Goal: Task Accomplishment & Management: Complete application form

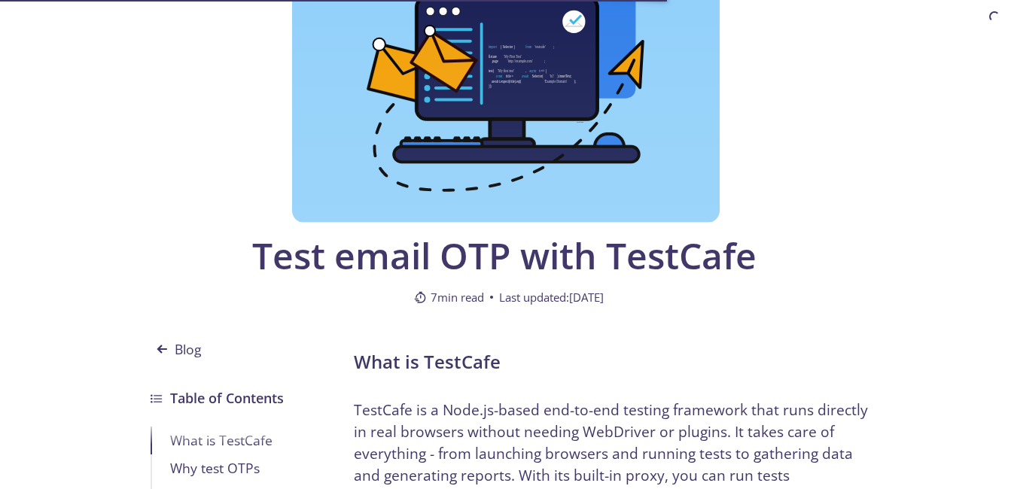
click at [671, 199] on div at bounding box center [505, 80] width 427 height 286
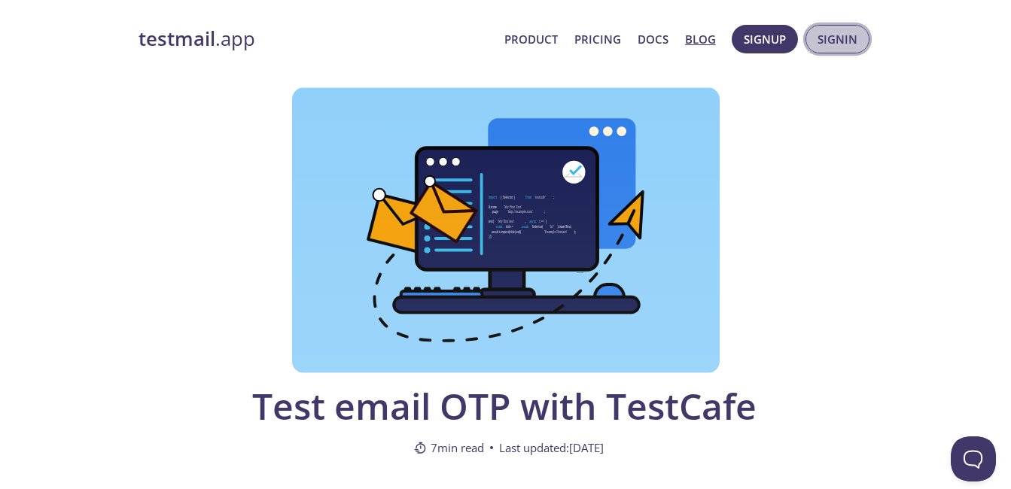
click at [829, 39] on span "Signin" at bounding box center [837, 39] width 40 height 20
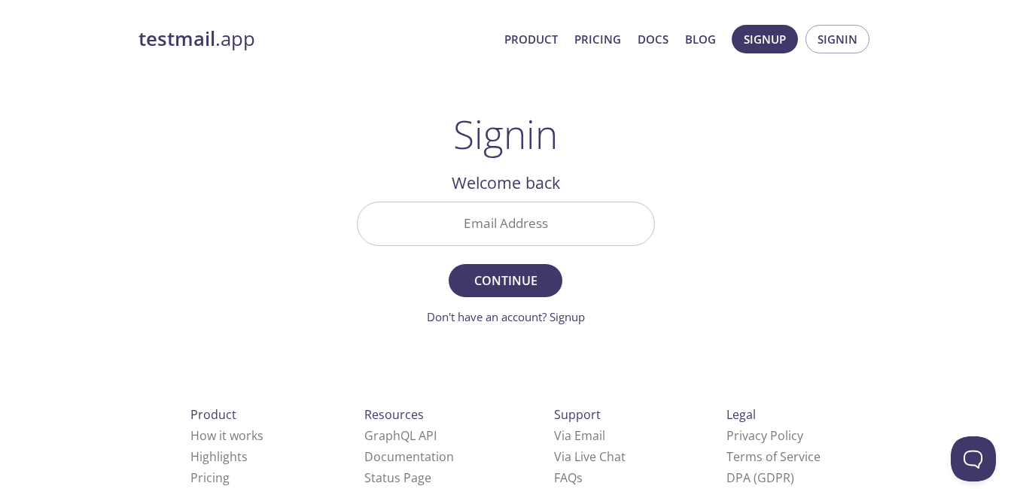
click at [528, 224] on input "Email Address" at bounding box center [505, 223] width 297 height 43
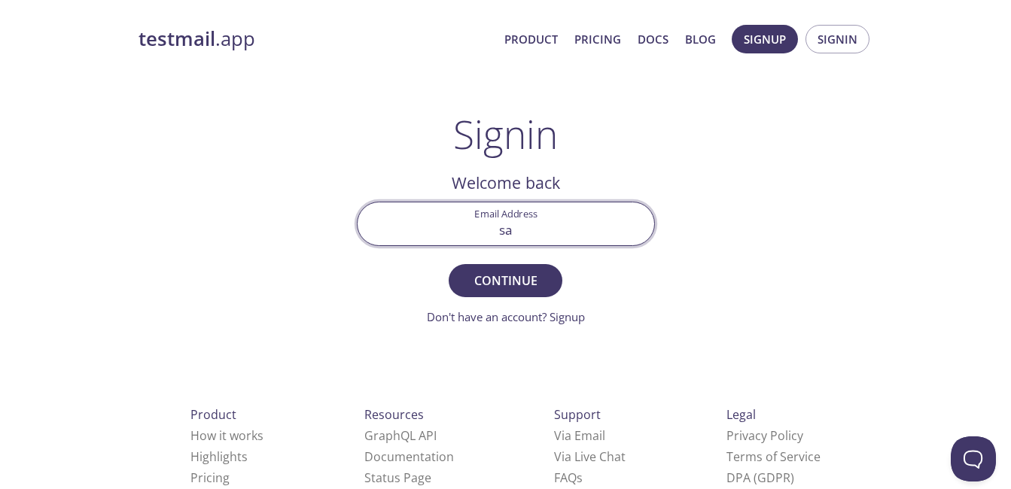
type input "s"
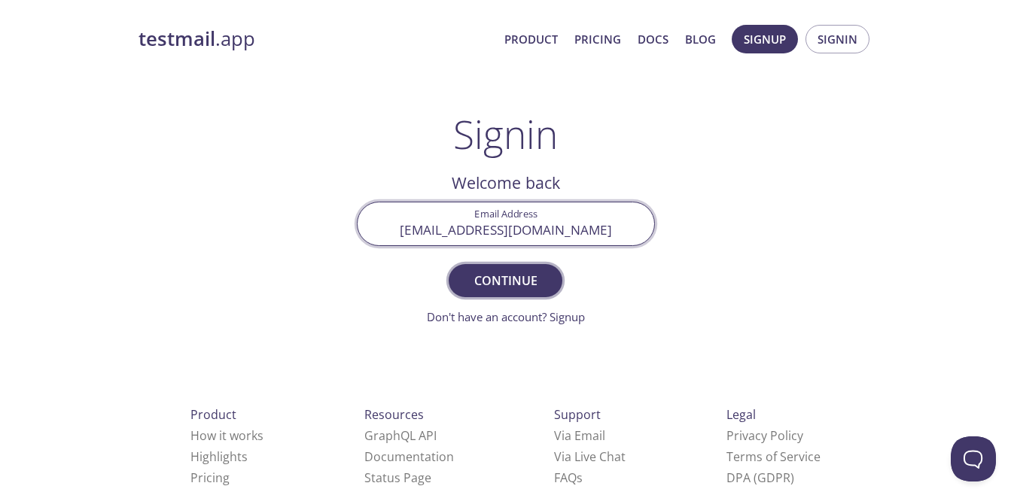
type input "[EMAIL_ADDRESS][DOMAIN_NAME]"
click at [506, 278] on span "Continue" at bounding box center [505, 280] width 80 height 21
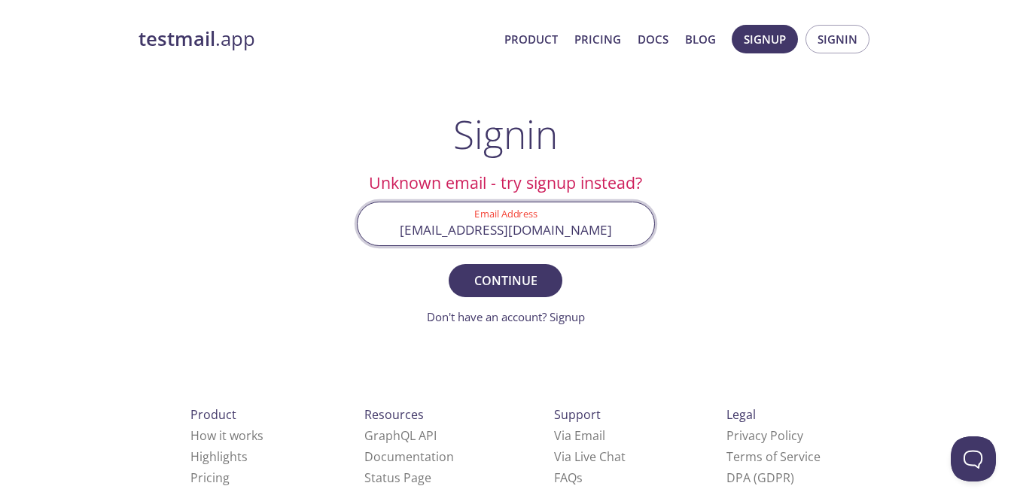
click at [518, 213] on input "[EMAIL_ADDRESS][DOMAIN_NAME]" at bounding box center [505, 223] width 297 height 43
click at [511, 271] on span "Continue" at bounding box center [505, 280] width 80 height 21
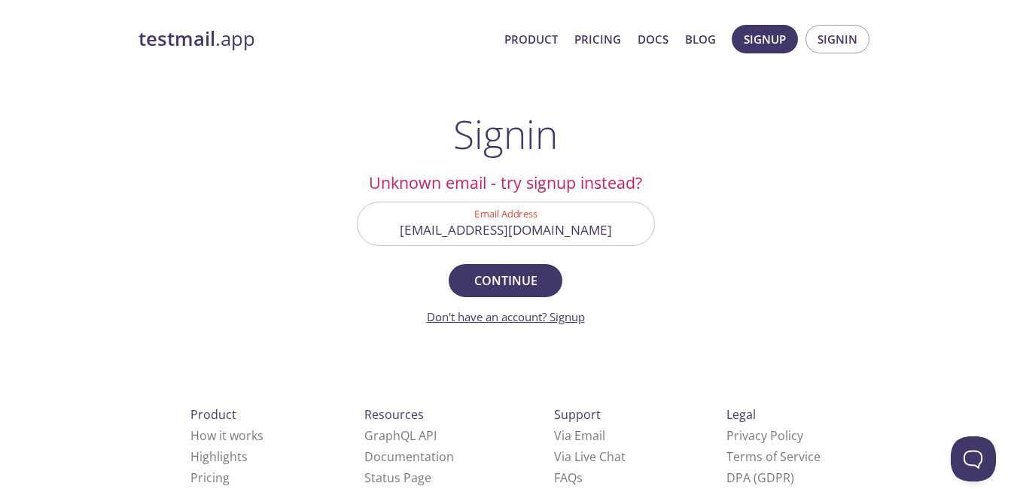
click at [582, 317] on link "Don't have an account? Signup" at bounding box center [506, 316] width 158 height 15
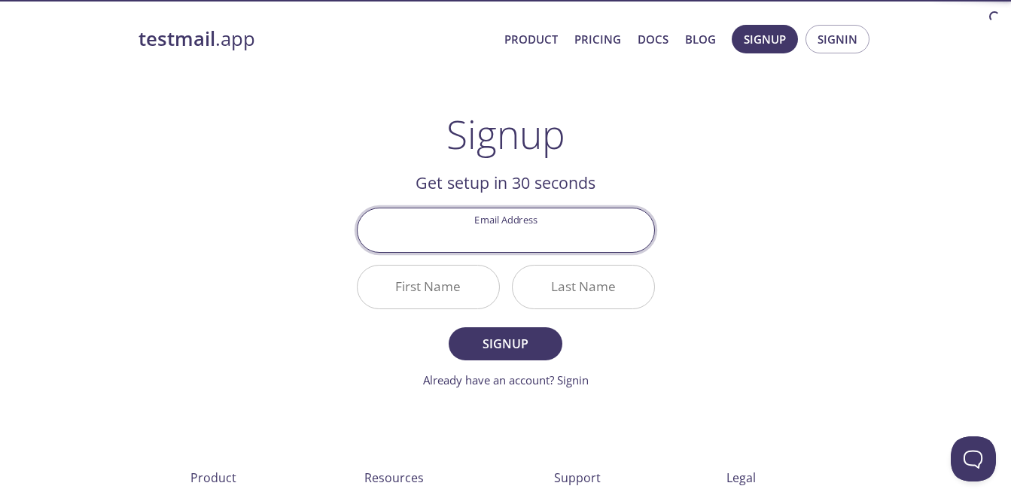
click at [531, 240] on input "Email Address" at bounding box center [505, 229] width 297 height 43
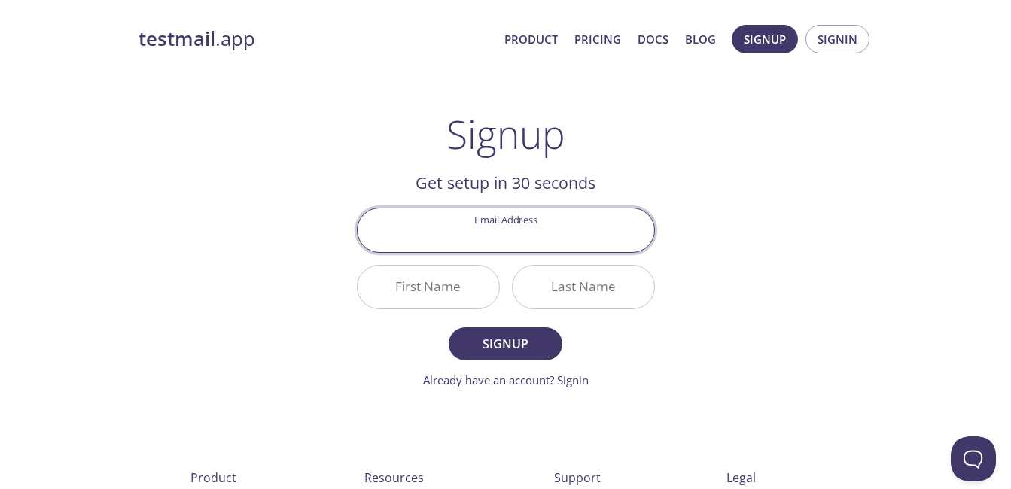
click at [531, 240] on input "Email Address" at bounding box center [505, 229] width 297 height 43
type input "n"
type input "[EMAIL_ADDRESS][DOMAIN_NAME]"
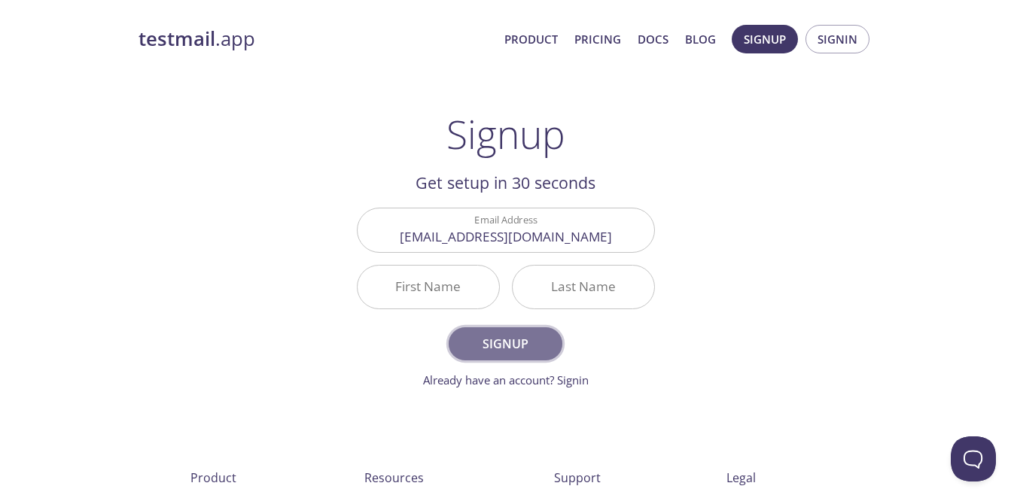
click at [497, 339] on span "Signup" at bounding box center [505, 343] width 80 height 21
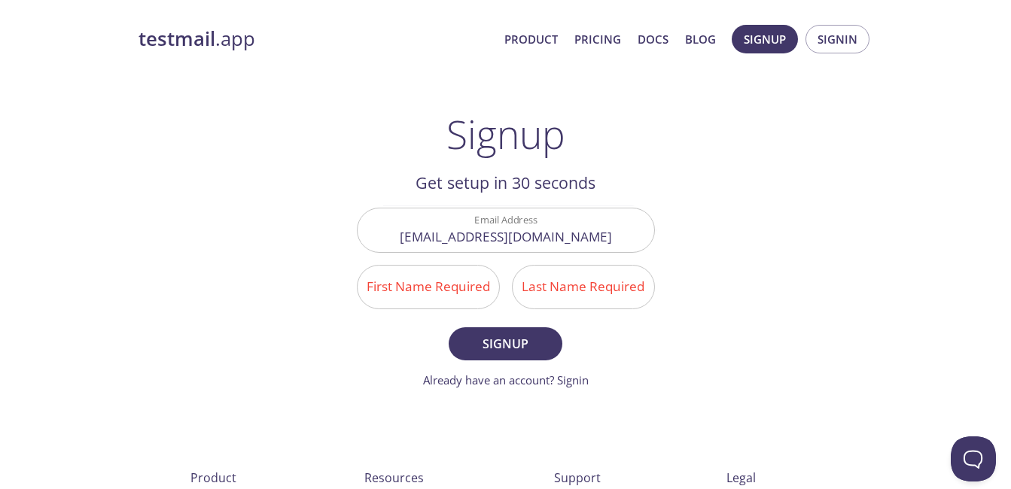
click at [457, 292] on input "First Name Required" at bounding box center [427, 287] width 141 height 43
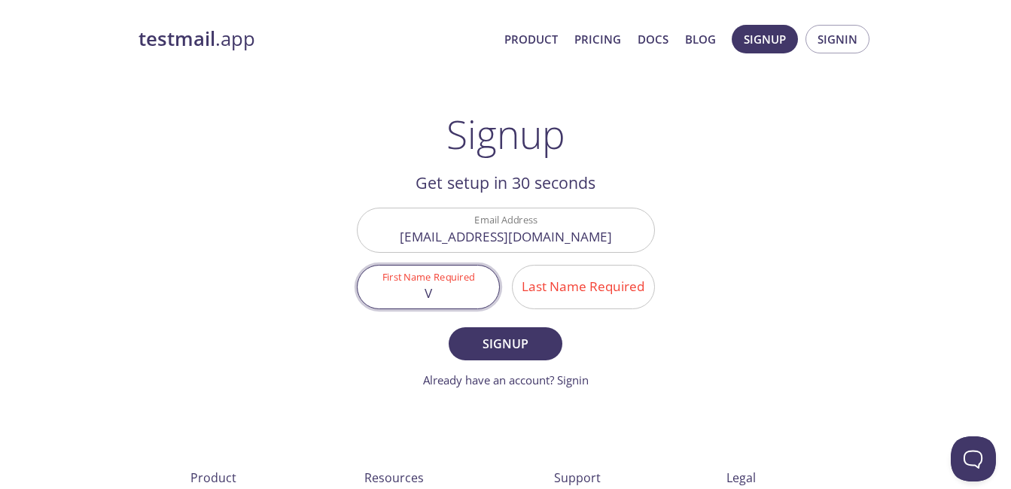
type input "V"
click at [589, 272] on input "Last Name Required" at bounding box center [582, 287] width 141 height 43
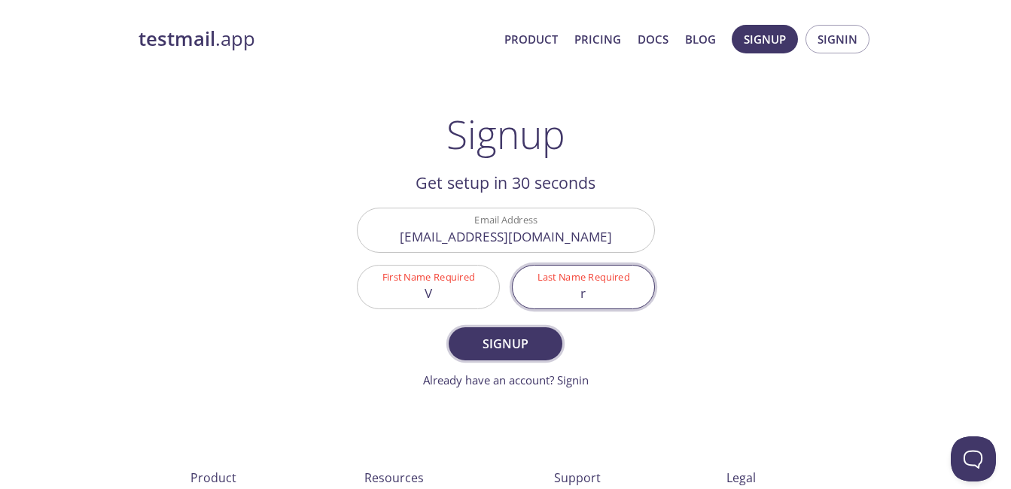
type input "r"
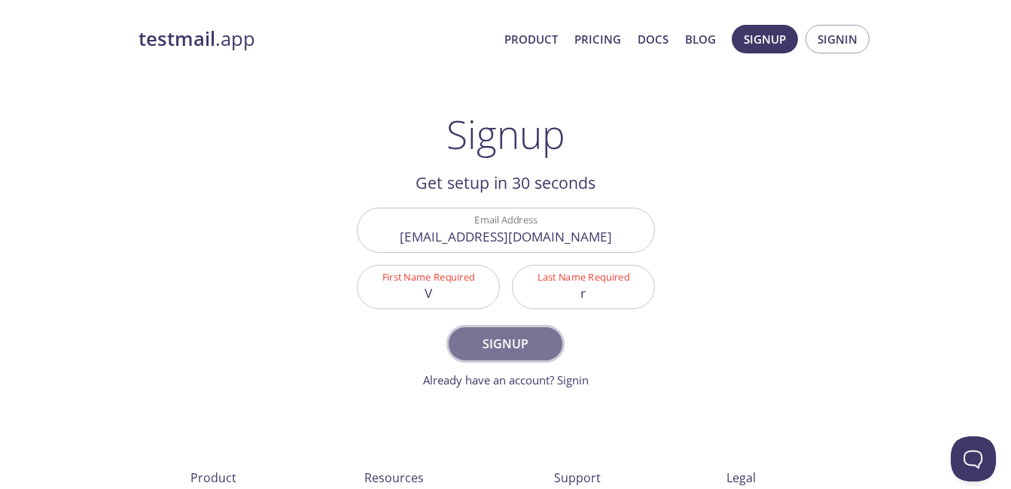
click at [517, 344] on span "Signup" at bounding box center [505, 343] width 80 height 21
